Goal: Task Accomplishment & Management: Manage account settings

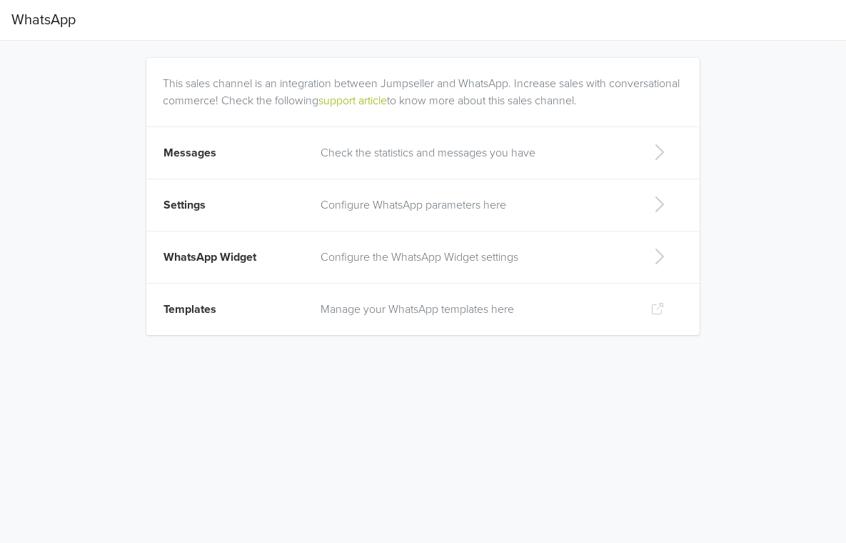
click at [461, 314] on p "Manage your WhatsApp templates here" at bounding box center [474, 309] width 307 height 17
click at [380, 169] on td "Check the statistics and messages you have" at bounding box center [474, 153] width 324 height 52
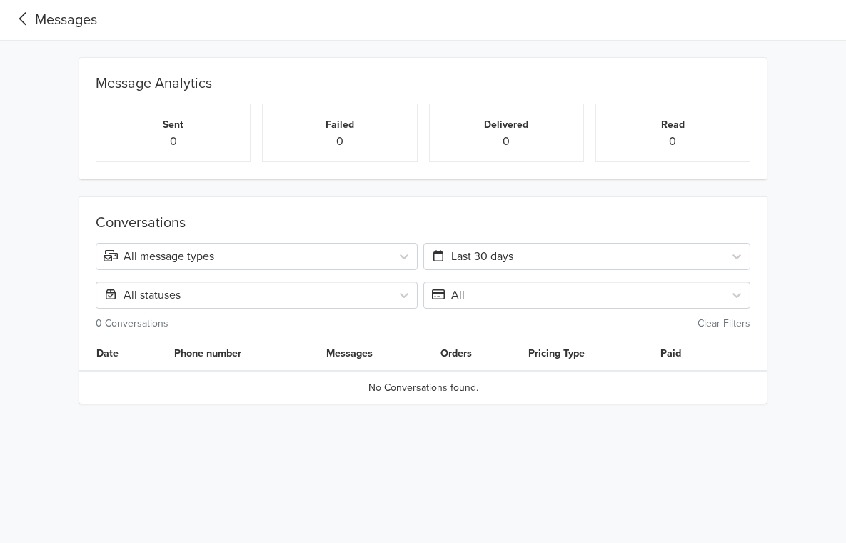
click at [29, 21] on icon at bounding box center [23, 18] width 24 height 19
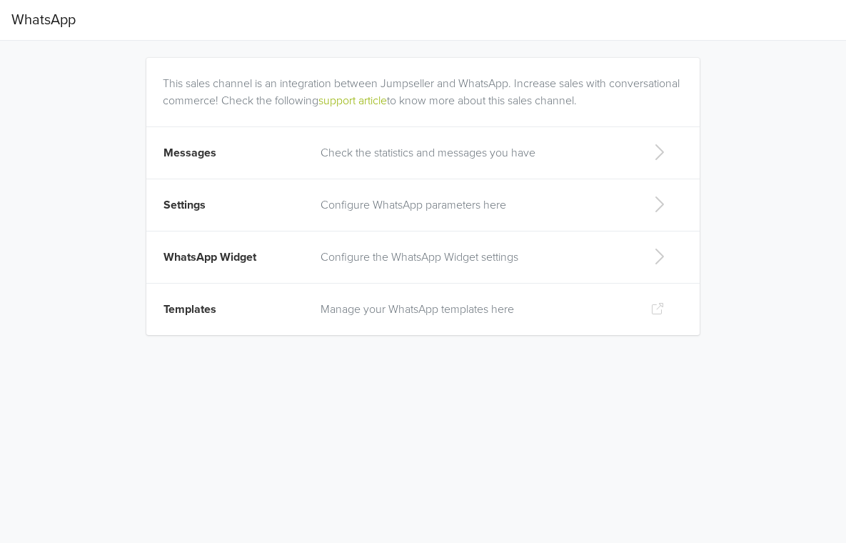
click at [437, 216] on td "Configure WhatsApp parameters here" at bounding box center [474, 205] width 324 height 52
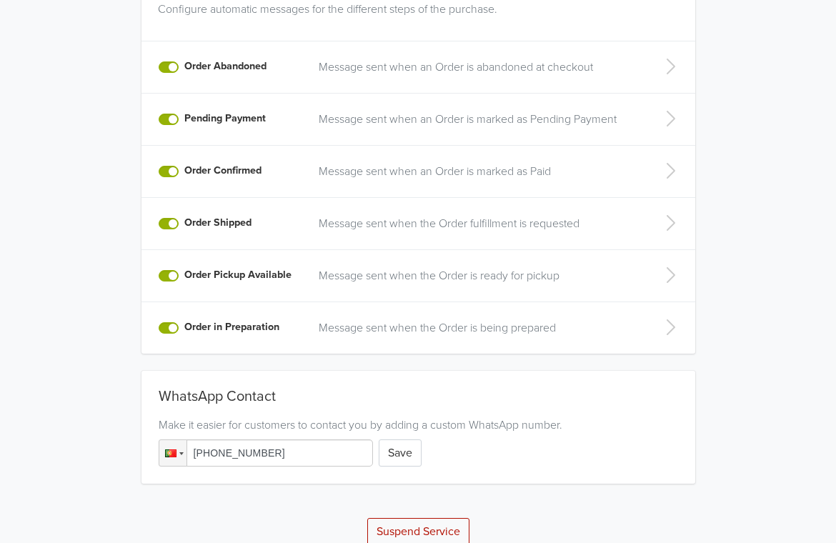
scroll to position [399, 0]
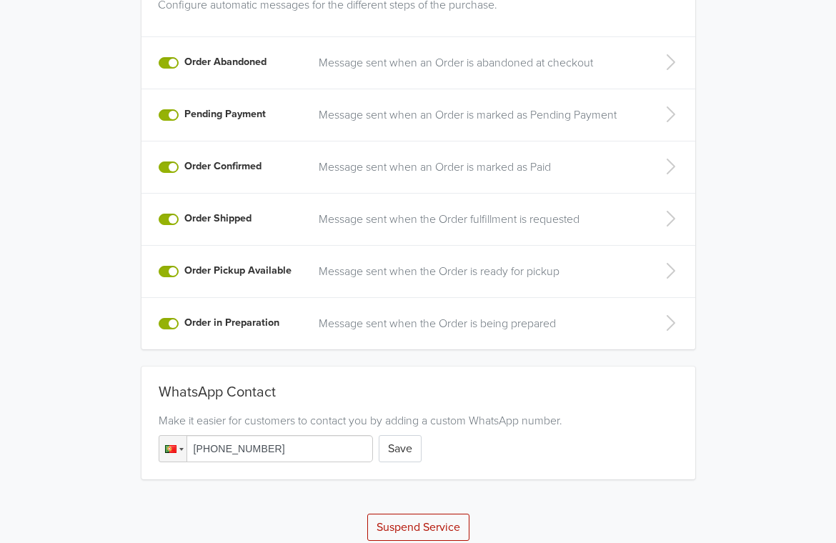
click at [451, 76] on td "Message sent when an Order is abandoned at checkout" at bounding box center [478, 63] width 336 height 52
click at [454, 64] on p "Message sent when an Order is abandoned at checkout" at bounding box center [478, 62] width 319 height 17
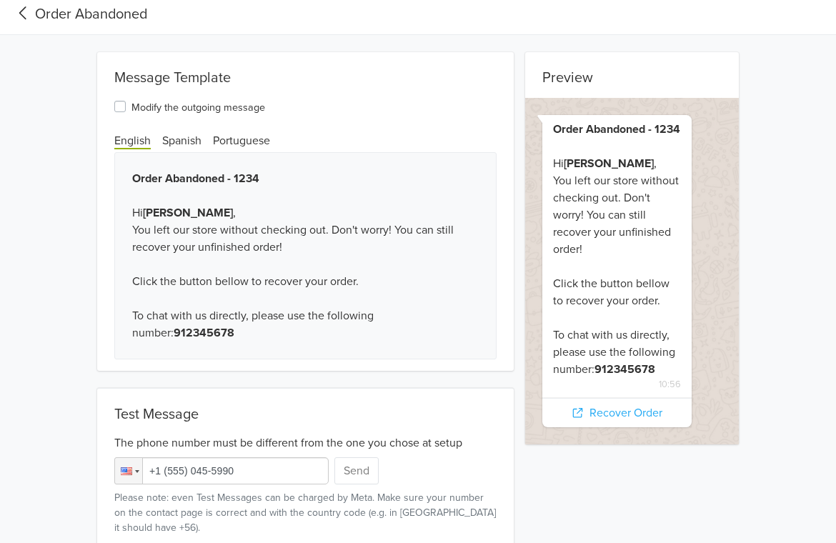
click at [31, 13] on icon at bounding box center [23, 13] width 24 height 19
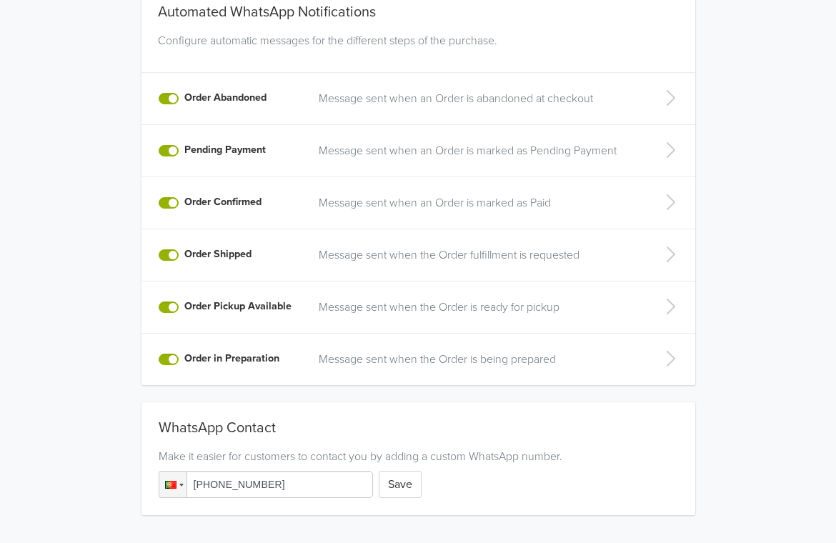
scroll to position [306, 0]
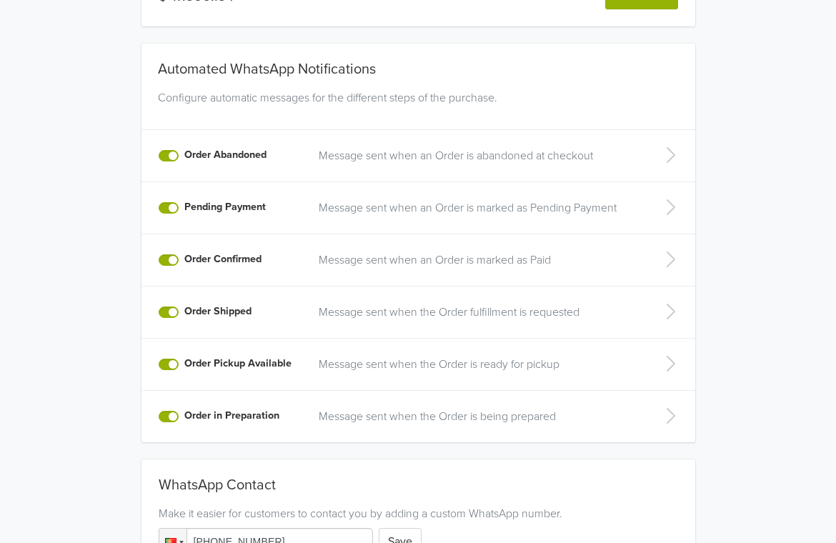
click at [359, 265] on p "Message sent when an Order is marked as Paid" at bounding box center [478, 259] width 319 height 17
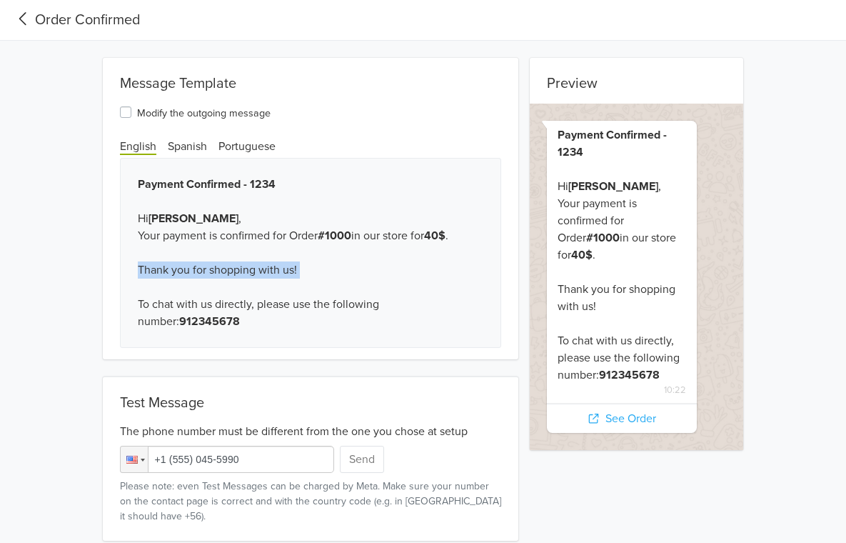
click at [359, 265] on div "Payment Confirmed - 1234 Hi [PERSON_NAME] , Your payment is confirmed for Order…" at bounding box center [311, 253] width 382 height 190
click at [239, 270] on div "Payment Confirmed - 1234 Hi [PERSON_NAME] , Your payment is confirmed for Order…" at bounding box center [311, 253] width 382 height 190
click at [137, 113] on label "Modify the outgoing message" at bounding box center [204, 112] width 134 height 17
click at [0, 0] on input "Modify the outgoing message" at bounding box center [0, 0] width 0 height 0
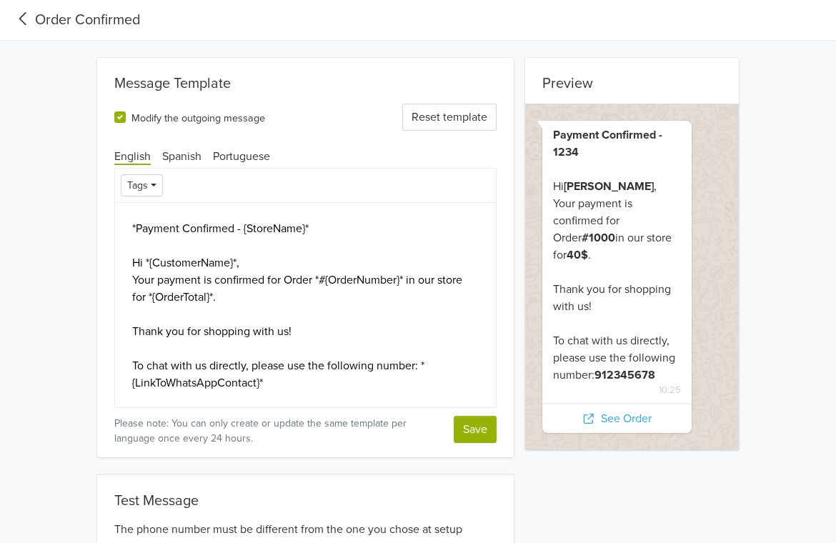
click at [131, 119] on label "Modify the outgoing message" at bounding box center [198, 117] width 134 height 17
click at [0, 0] on input "Modify the outgoing message" at bounding box center [0, 0] width 0 height 0
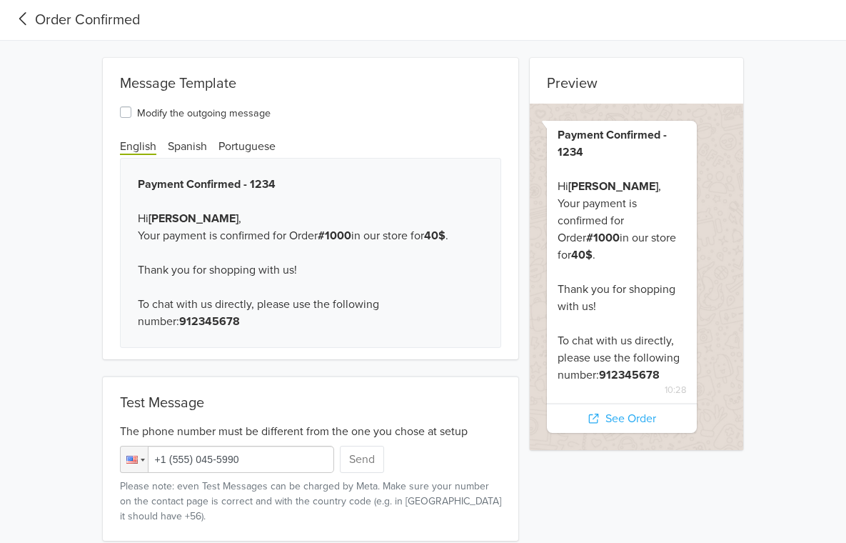
click at [90, 125] on div "Preview Payment Confirmed - 1234 Hi [PERSON_NAME] , Your payment is confirmed f…" at bounding box center [424, 299] width 686 height 483
click at [29, 25] on icon at bounding box center [23, 18] width 24 height 19
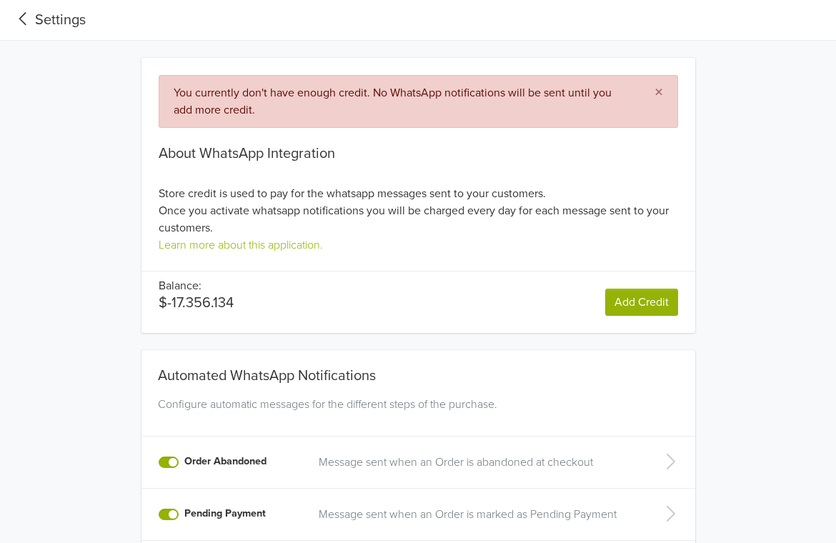
click at [51, 24] on div "Settings" at bounding box center [48, 19] width 74 height 21
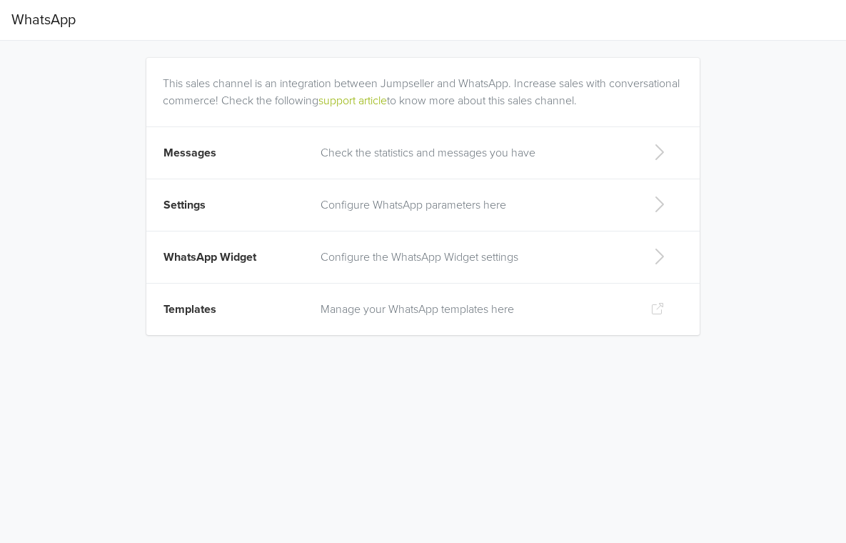
click at [238, 311] on td "Templates" at bounding box center [229, 310] width 166 height 52
click at [242, 212] on td "Settings" at bounding box center [229, 205] width 166 height 52
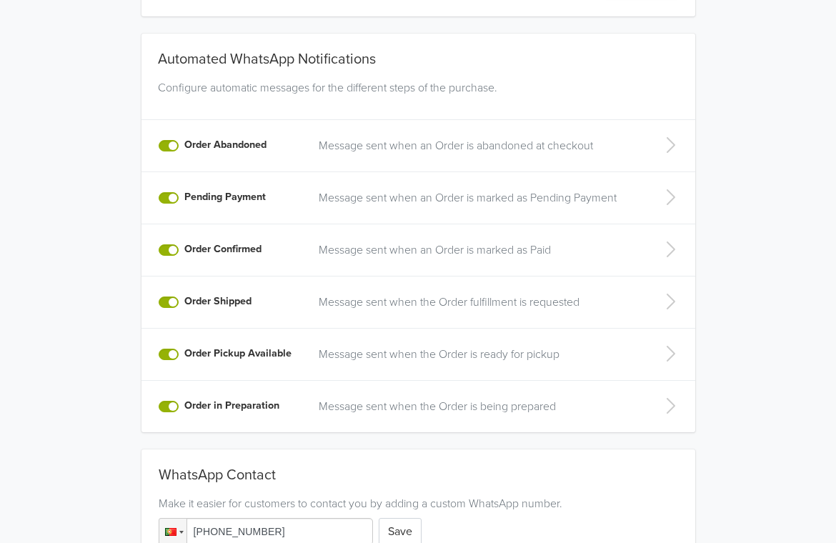
scroll to position [326, 0]
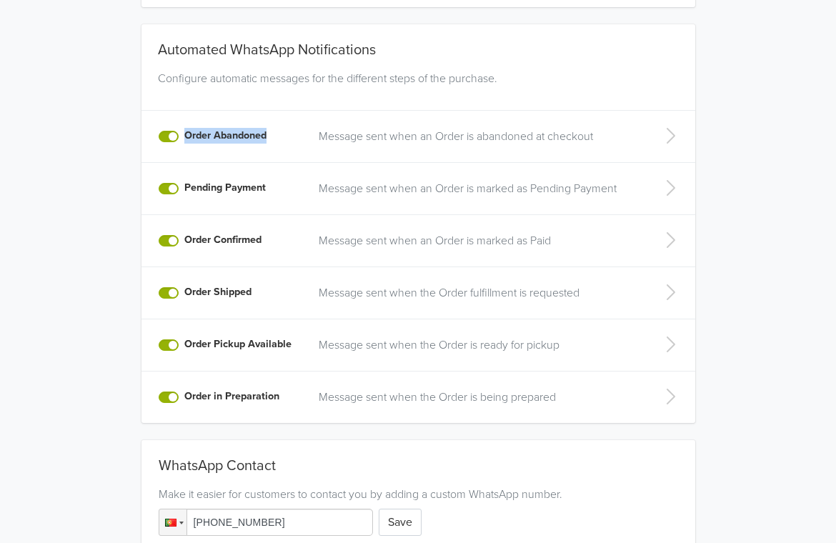
drag, startPoint x: 184, startPoint y: 135, endPoint x: 281, endPoint y: 134, distance: 97.9
click at [281, 134] on div "Order Abandoned" at bounding box center [231, 136] width 144 height 17
copy label "Order Abandoned"
click at [396, 148] on td "Message sent when an Order is abandoned at checkout" at bounding box center [478, 137] width 336 height 52
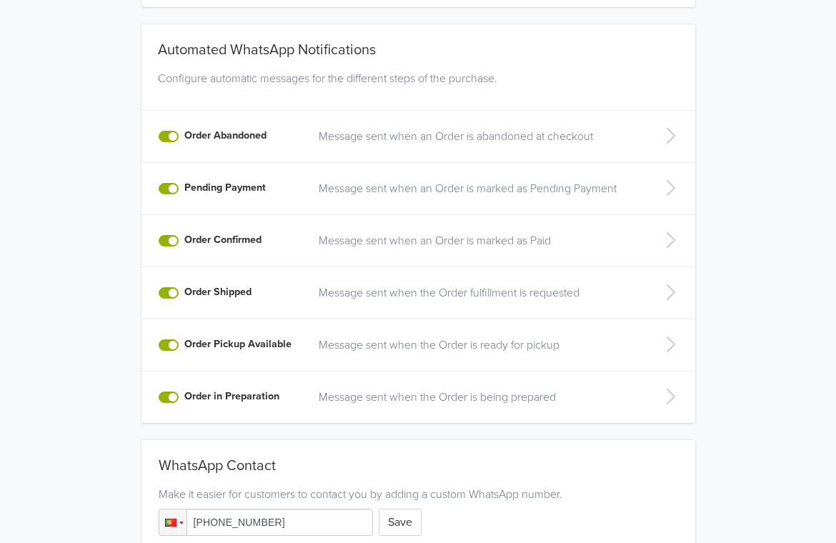
click at [396, 143] on p "Message sent when an Order is abandoned at checkout" at bounding box center [478, 136] width 319 height 17
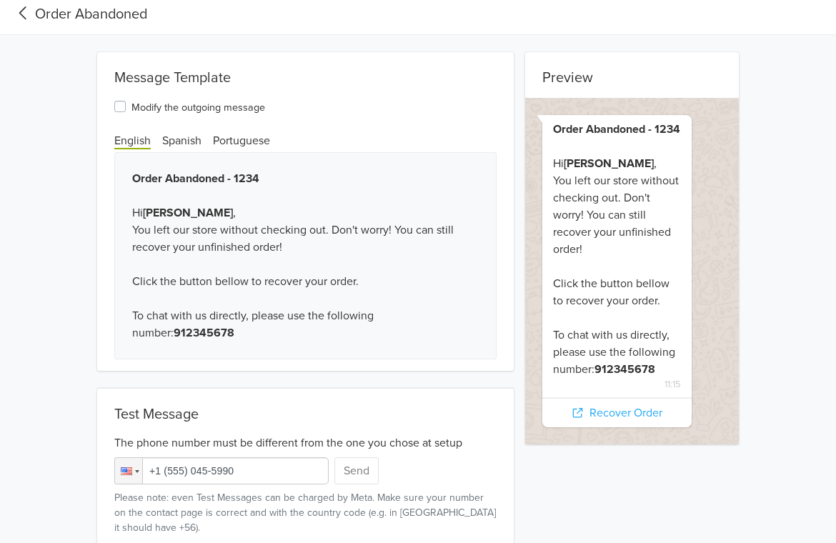
click at [28, 15] on icon at bounding box center [23, 13] width 24 height 19
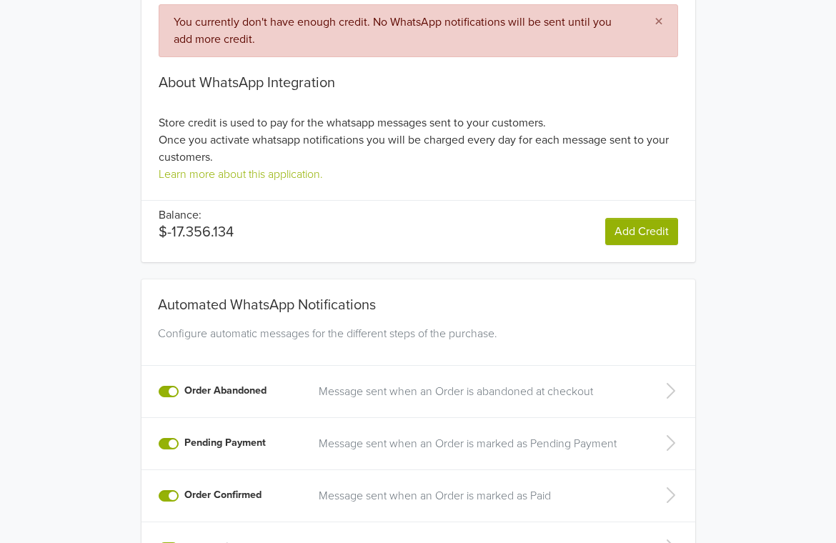
scroll to position [223, 0]
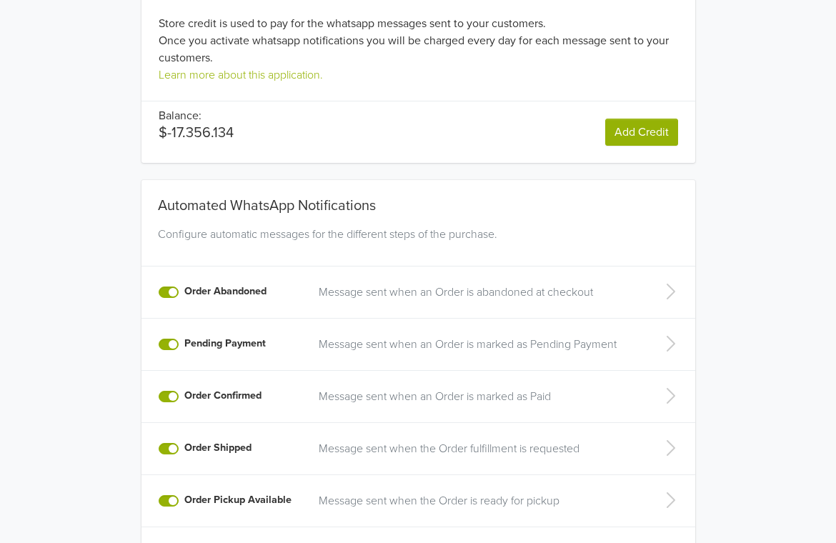
click at [386, 351] on p "Message sent when an Order is marked as Pending Payment" at bounding box center [478, 344] width 319 height 17
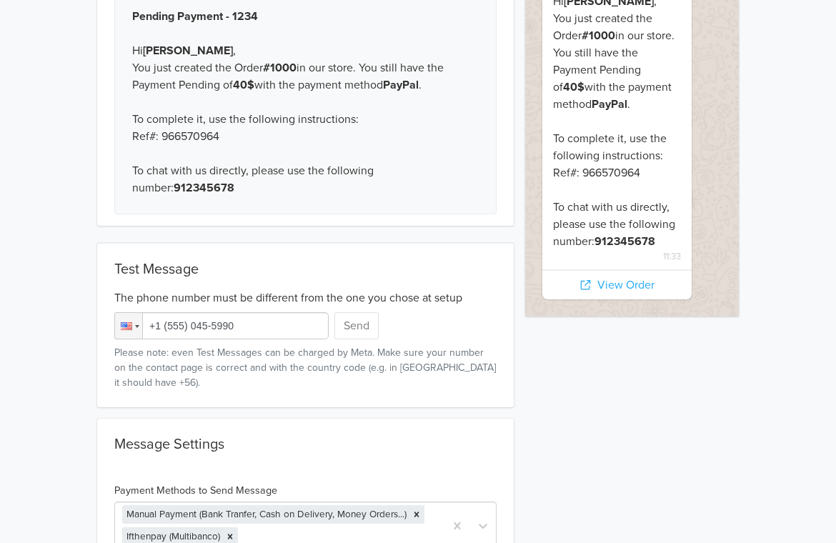
scroll to position [56, 0]
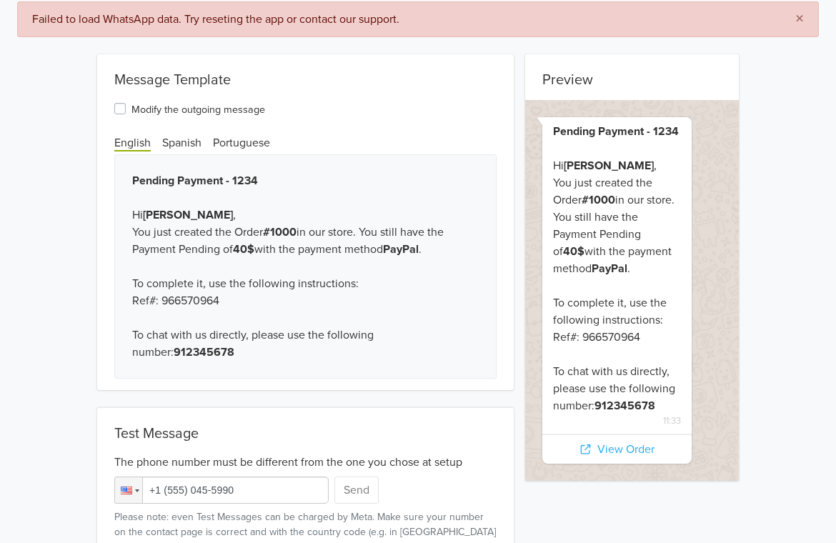
click at [149, 79] on div "Message Template" at bounding box center [305, 74] width 416 height 40
copy div "Message"
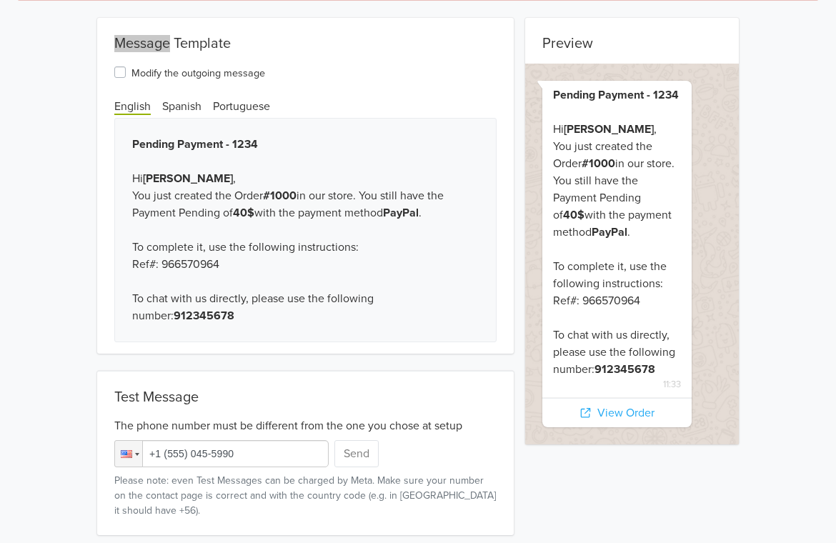
scroll to position [129, 0]
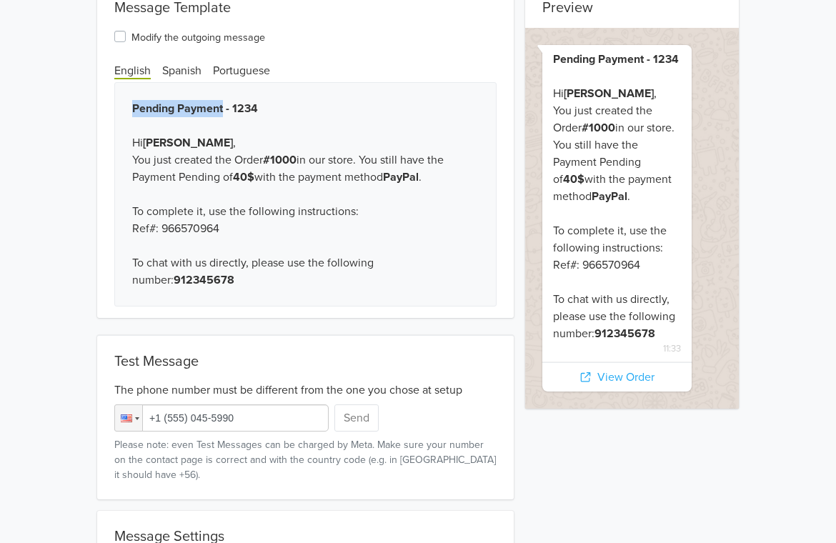
drag, startPoint x: 129, startPoint y: 105, endPoint x: 221, endPoint y: 116, distance: 92.9
click at [221, 116] on div "Pending Payment - 1234 Hi [PERSON_NAME] , You just created the Order #1000 in o…" at bounding box center [305, 194] width 382 height 224
copy b "Pending Payment"
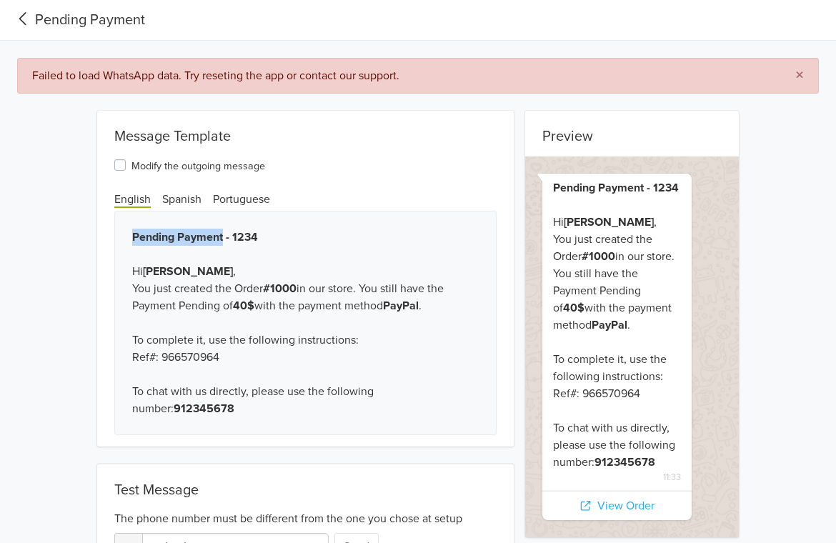
click at [21, 24] on icon at bounding box center [23, 18] width 24 height 19
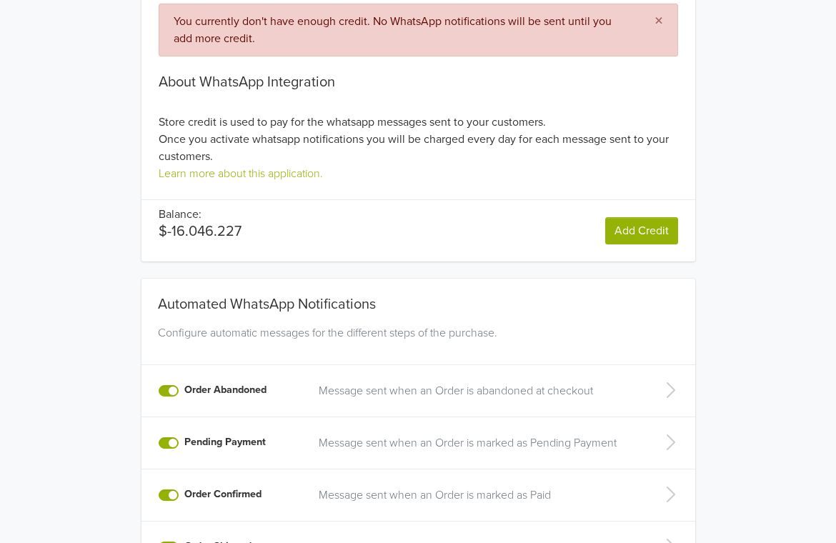
scroll to position [268, 0]
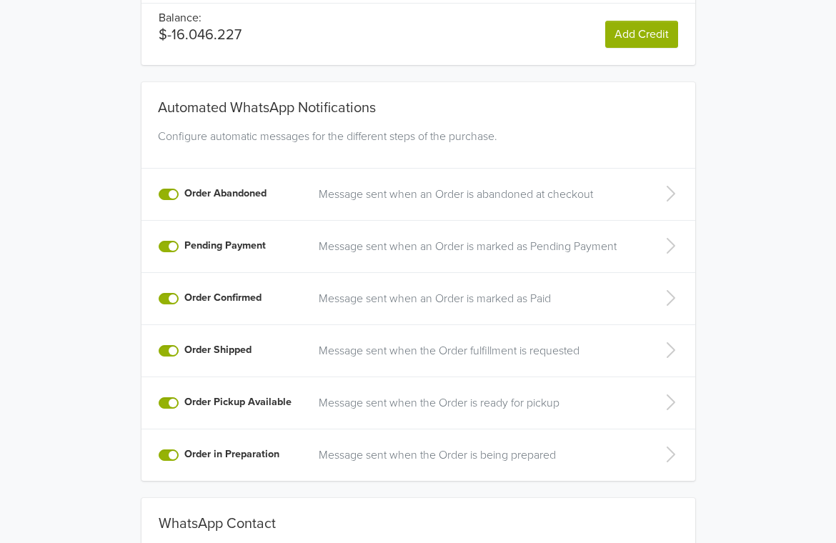
click at [481, 305] on p "Message sent when an Order is marked as Paid" at bounding box center [478, 298] width 319 height 17
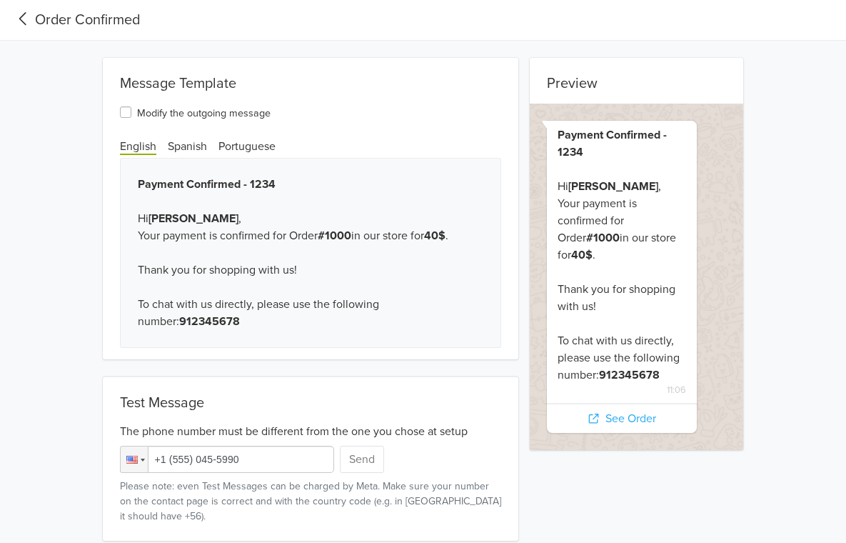
click at [26, 24] on icon at bounding box center [23, 18] width 24 height 19
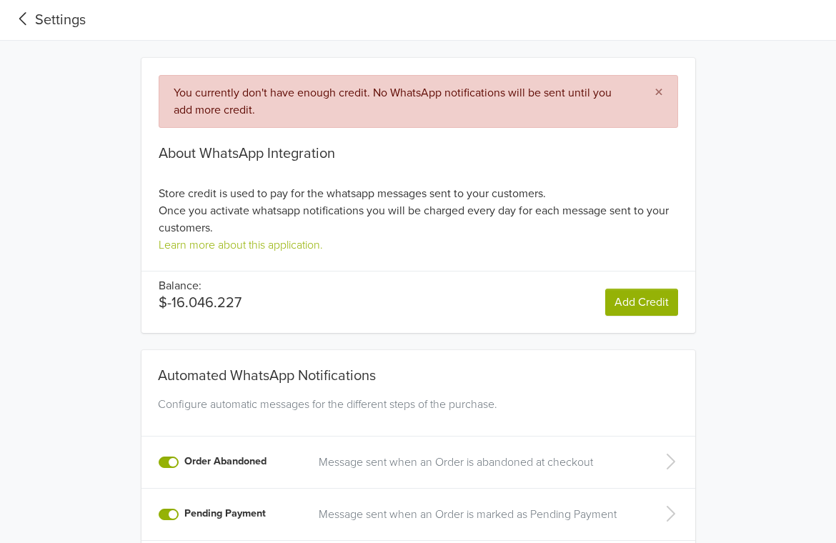
scroll to position [279, 0]
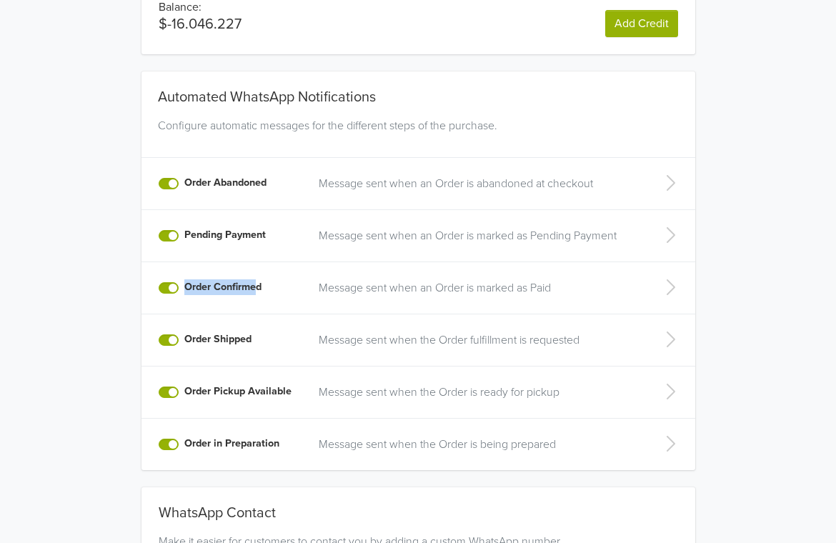
drag, startPoint x: 184, startPoint y: 286, endPoint x: 255, endPoint y: 287, distance: 71.4
click at [255, 287] on label "Order Confirmed" at bounding box center [222, 287] width 77 height 16
click at [0, 0] on input "Order Confirmed" at bounding box center [0, 0] width 0 height 0
drag, startPoint x: 184, startPoint y: 286, endPoint x: 268, endPoint y: 290, distance: 83.7
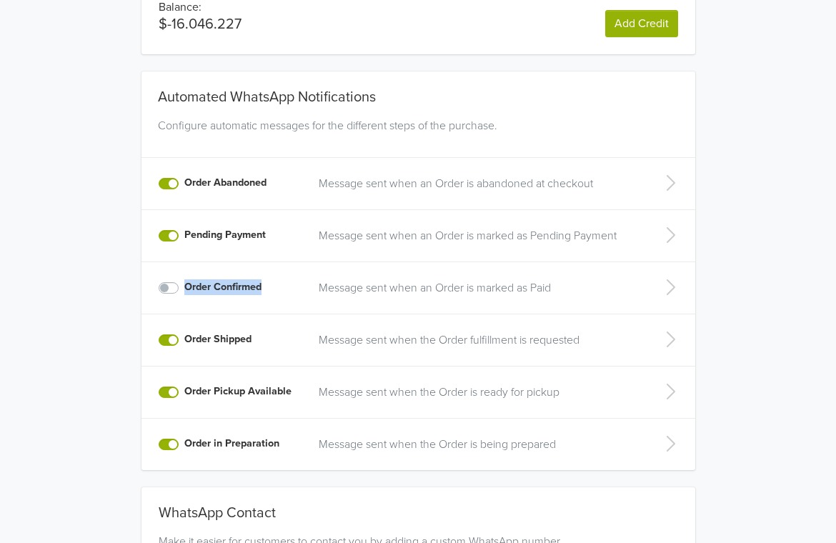
click at [268, 290] on div "Order Confirmed" at bounding box center [231, 287] width 144 height 17
copy label "Order Confirmed"
click at [352, 287] on p "Message sent when an Order is marked as Paid" at bounding box center [478, 287] width 319 height 17
